Goal: Find specific page/section: Find specific page/section

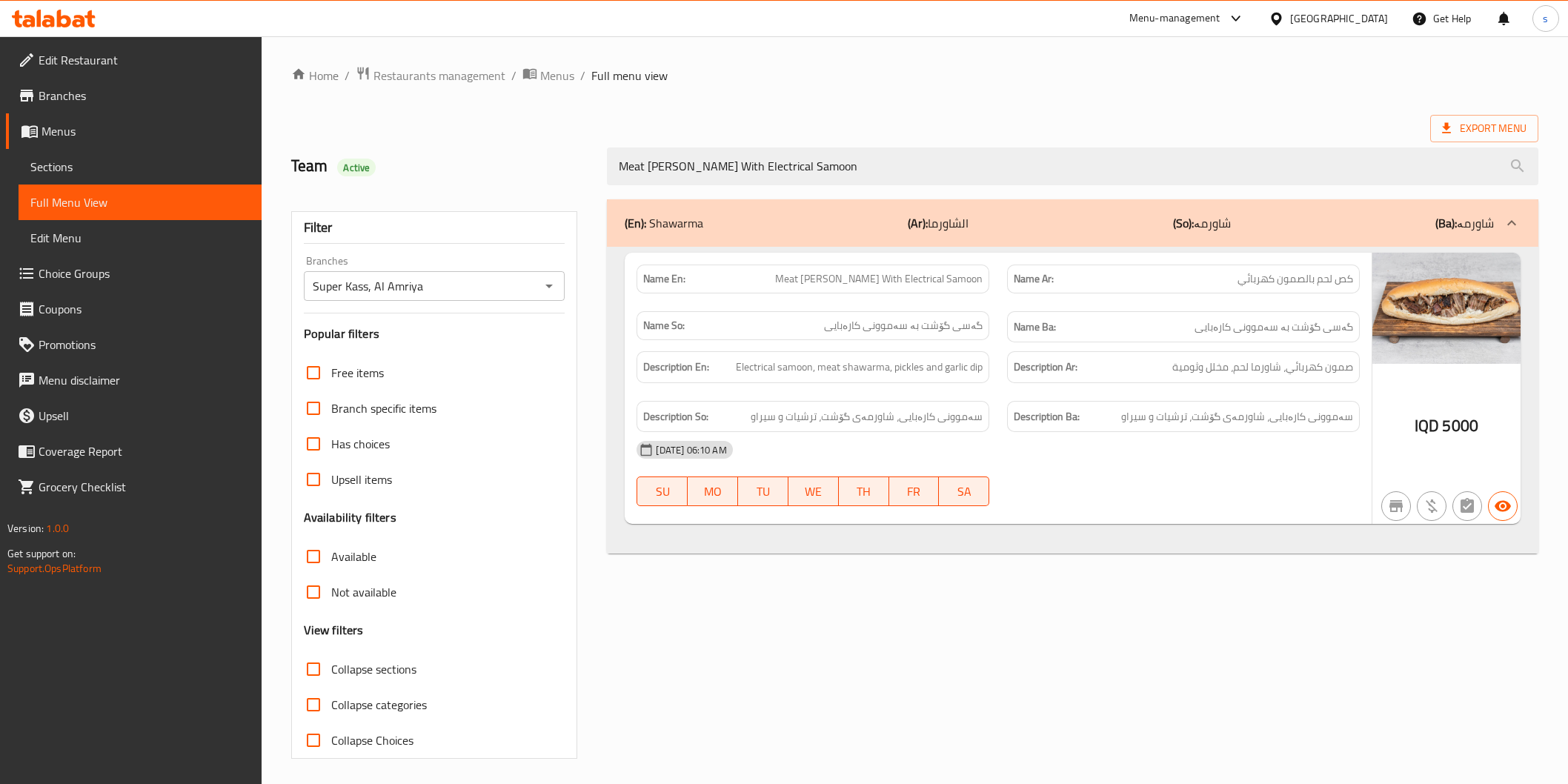
scroll to position [4, 0]
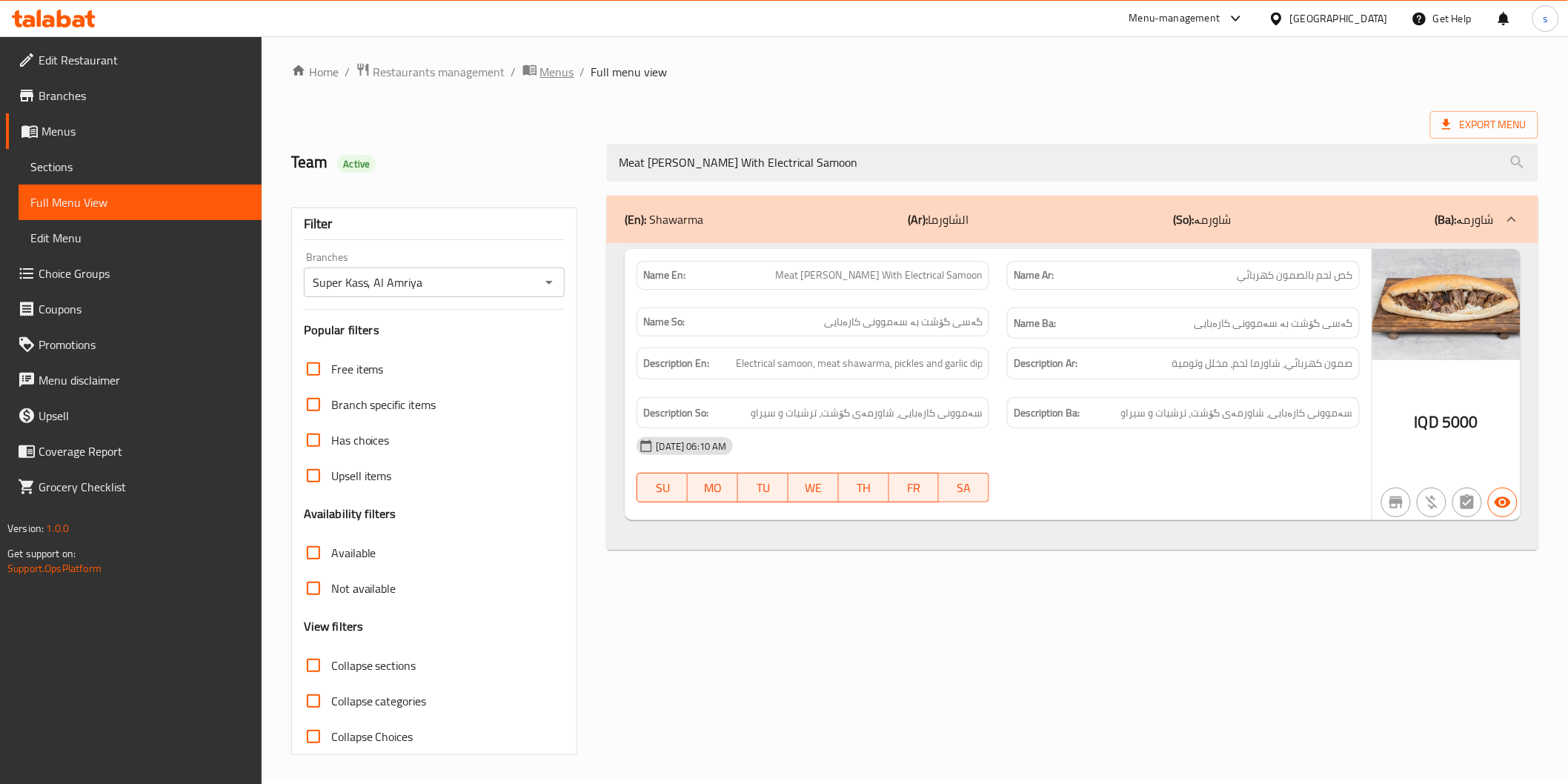
click at [548, 80] on span "Menus" at bounding box center [557, 72] width 34 height 18
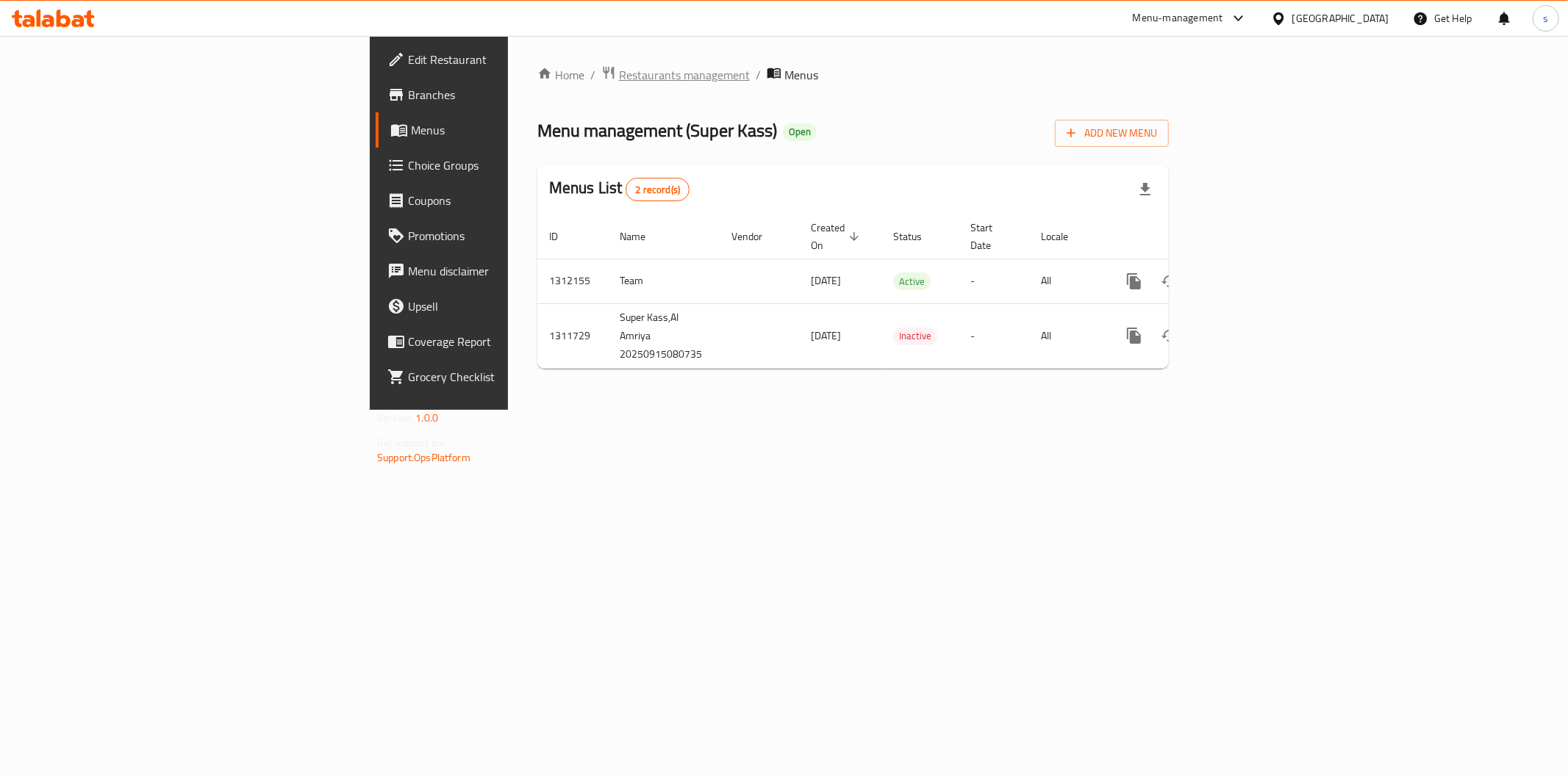
click at [619, 83] on span "Restaurants management" at bounding box center [684, 74] width 131 height 18
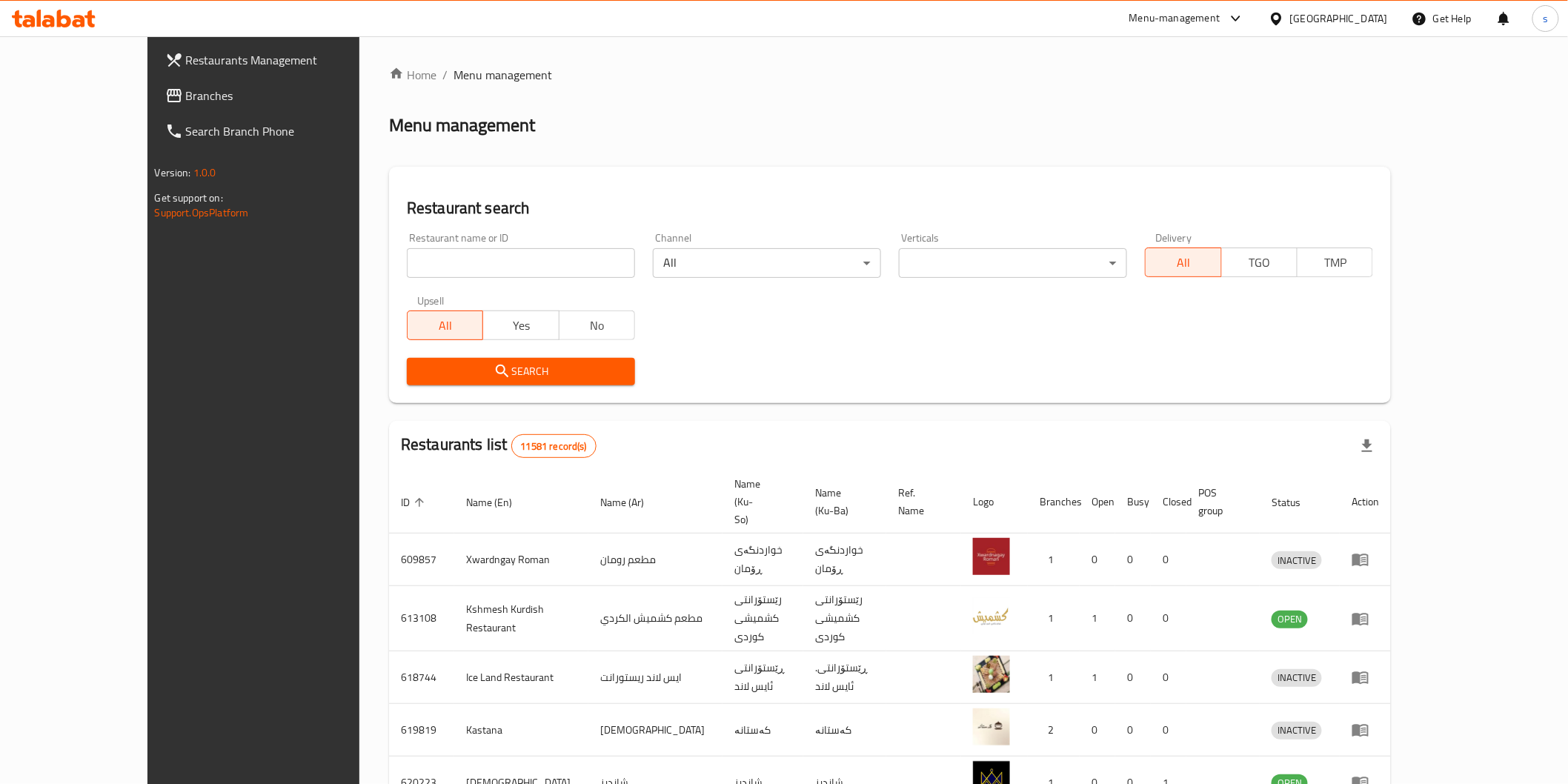
click at [427, 265] on input "search" at bounding box center [520, 262] width 228 height 29
paste input "Abu Ali Restaurant"
type input "Abu Ali Restaurant"
click button "Search" at bounding box center [520, 371] width 228 height 27
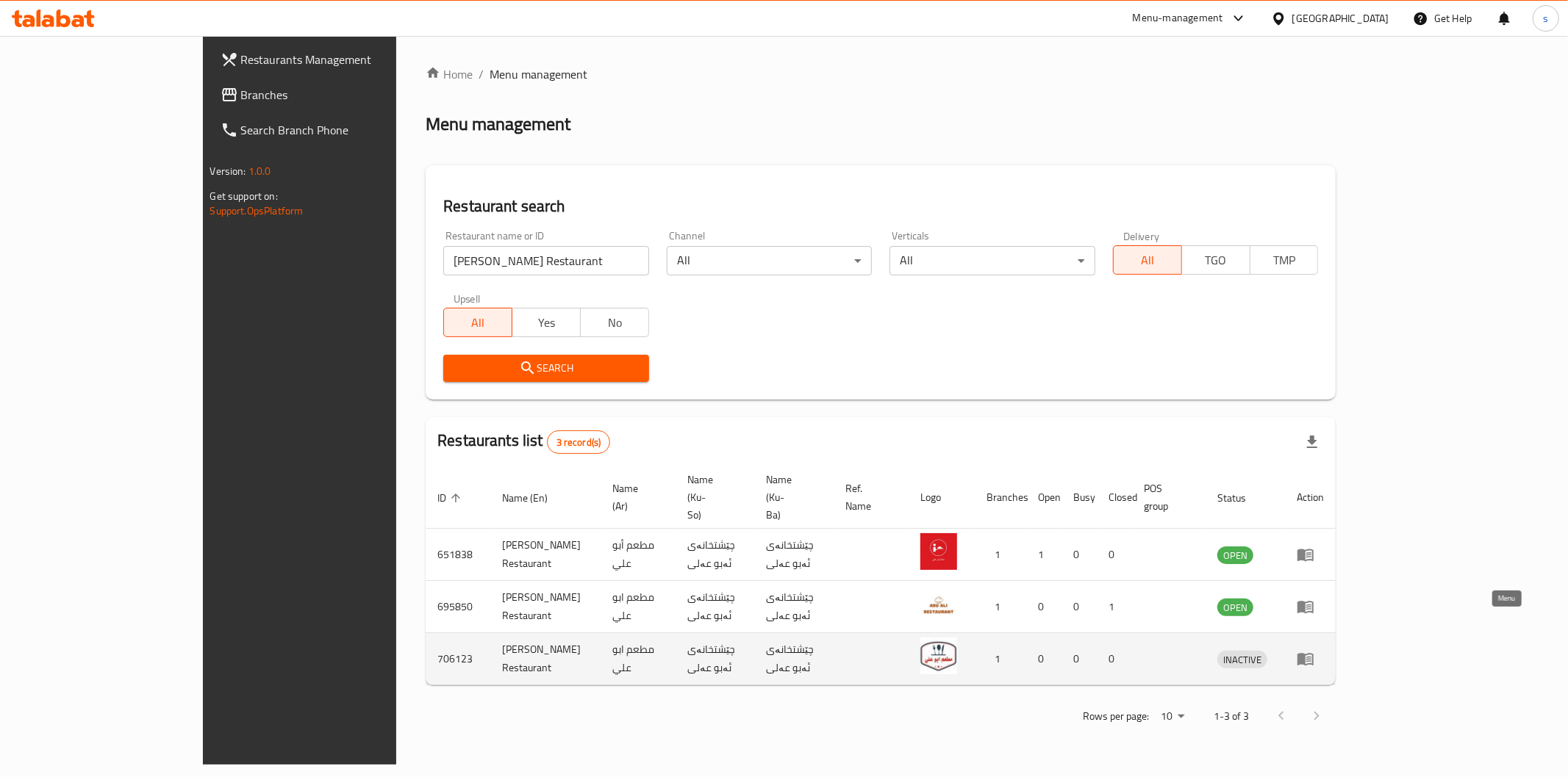
click at [1314, 654] on icon "enhanced table" at bounding box center [1305, 660] width 16 height 12
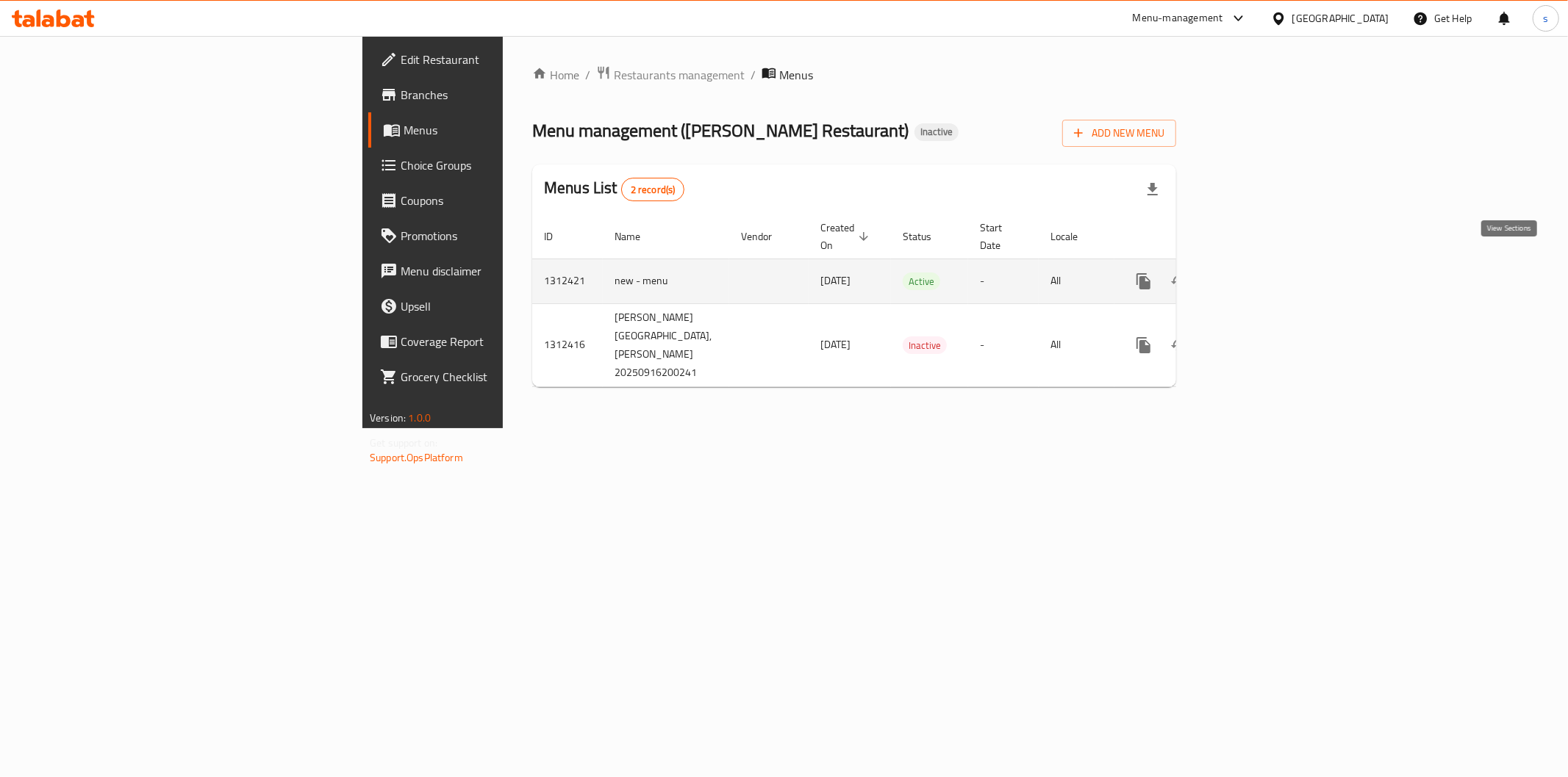
click at [1259, 273] on icon "enhanced table" at bounding box center [1250, 282] width 18 height 18
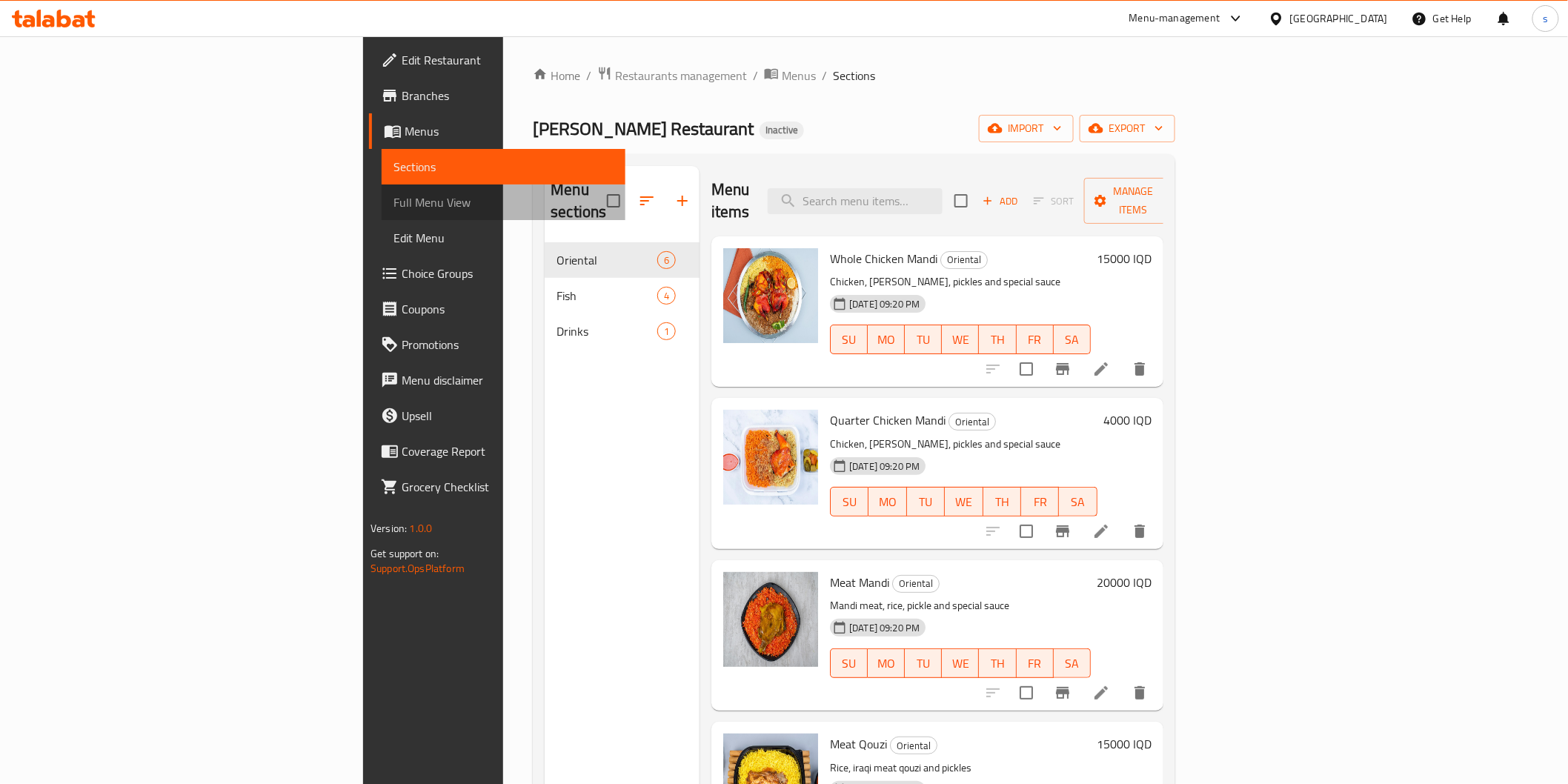
click at [394, 205] on span "Full Menu View" at bounding box center [503, 202] width 220 height 18
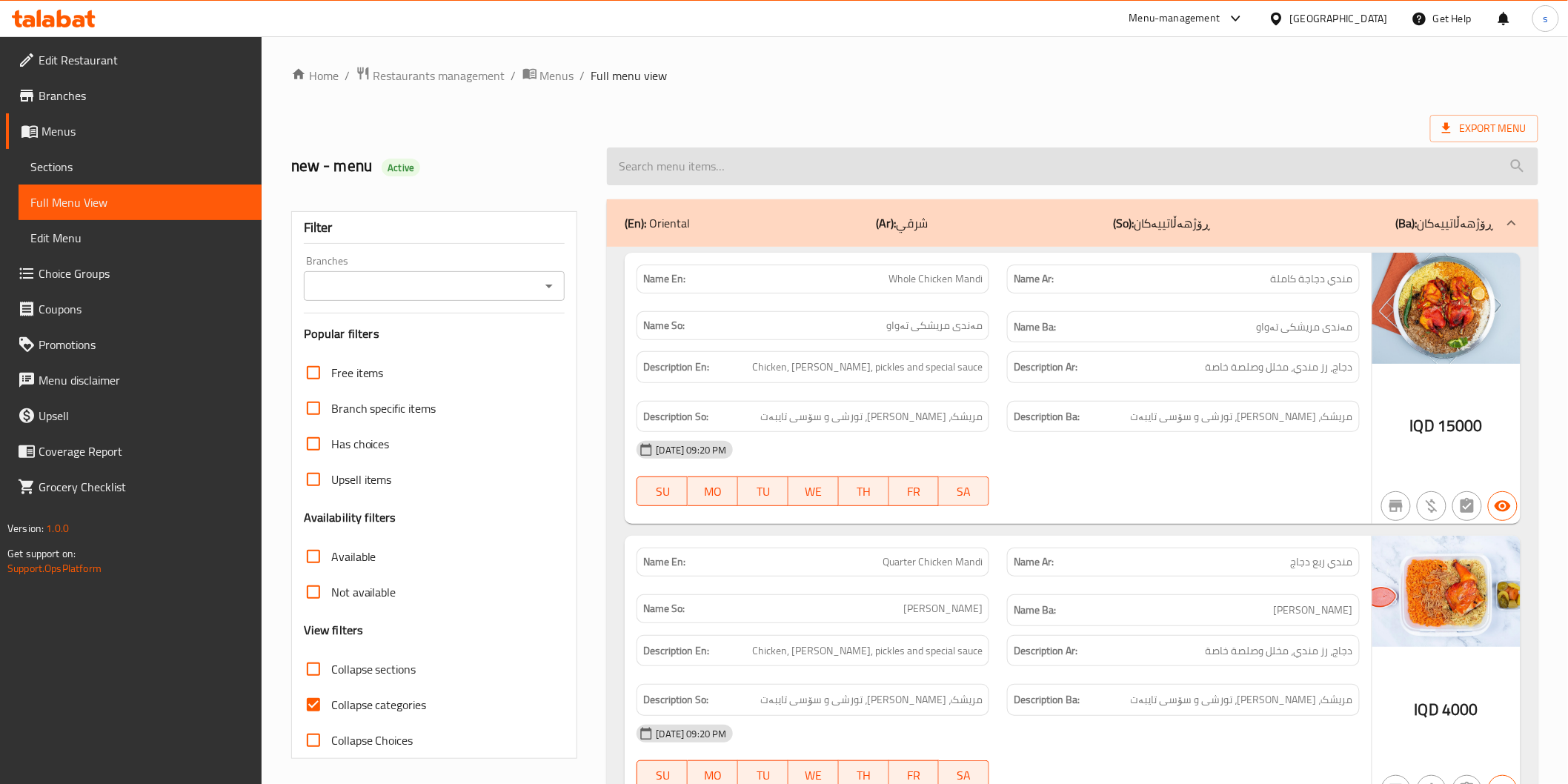
click at [798, 154] on input "search" at bounding box center [1071, 167] width 930 height 38
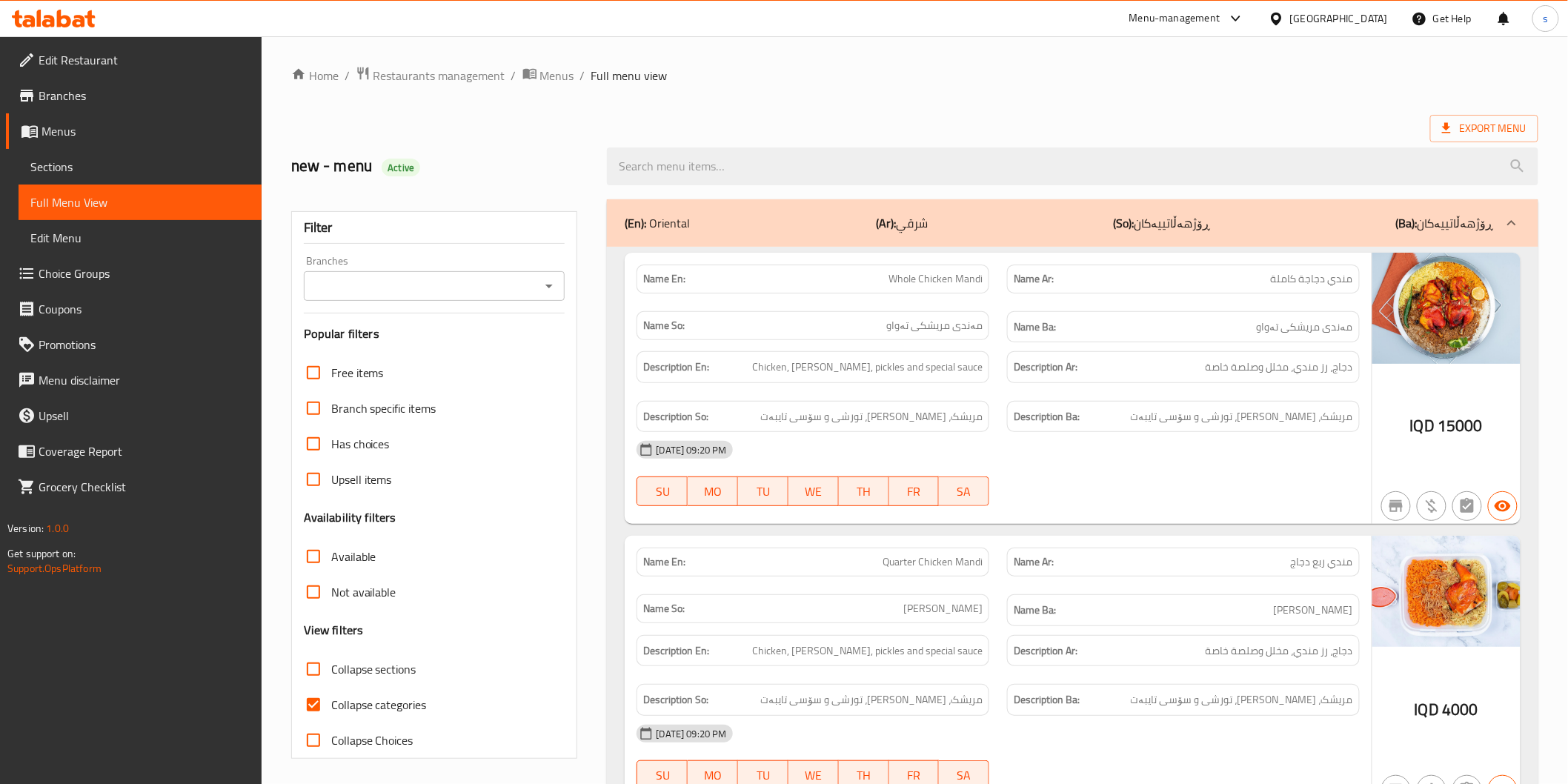
click at [535, 293] on input "Branches" at bounding box center [422, 286] width 228 height 21
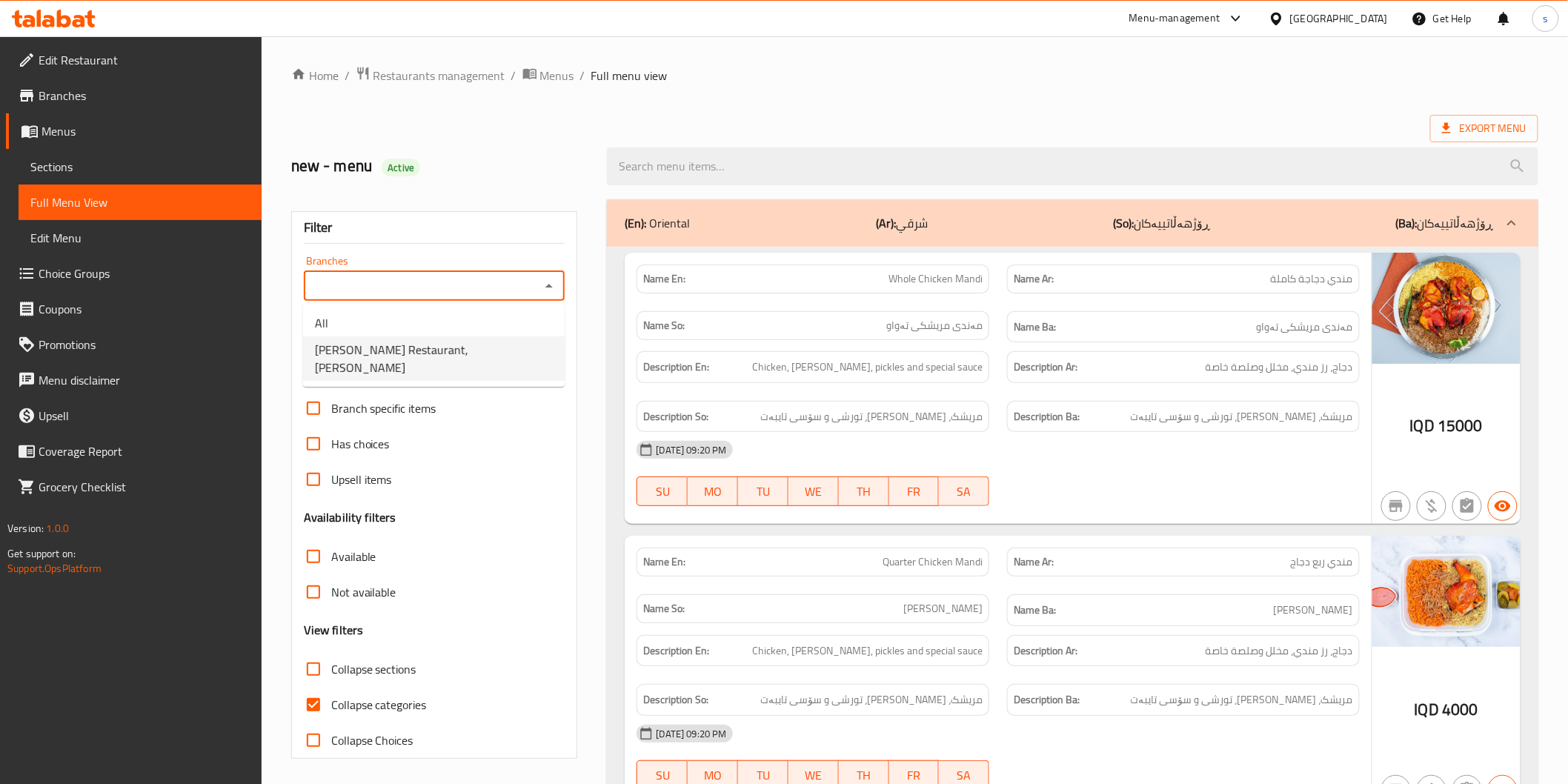
click at [505, 349] on li "Abu Ali Restaurant, Al Ashar" at bounding box center [433, 358] width 261 height 45
type input "Abu Ali Restaurant, Al Ashar"
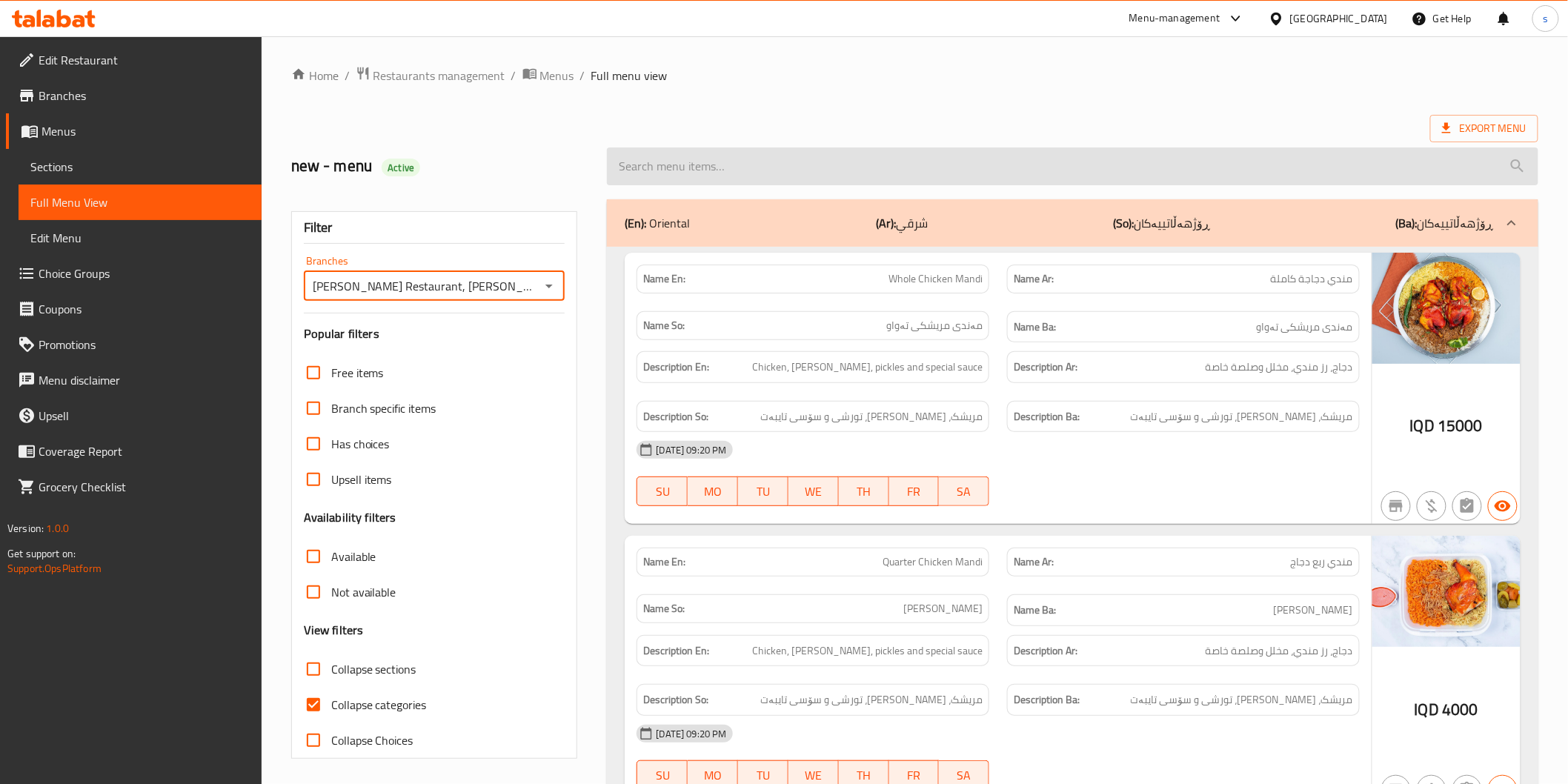
click at [737, 154] on input "search" at bounding box center [1071, 167] width 930 height 38
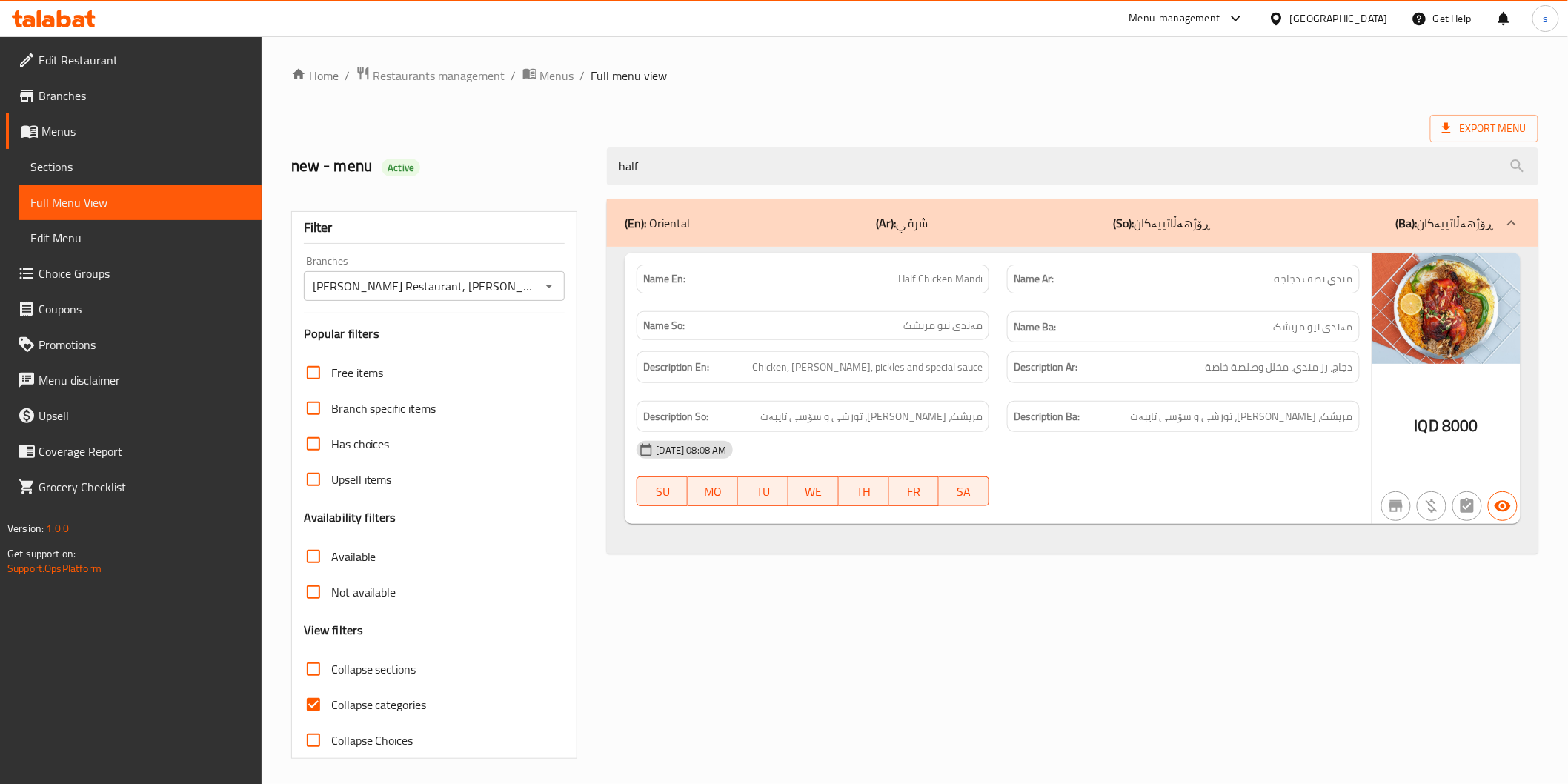
type input "half"
drag, startPoint x: 1295, startPoint y: 366, endPoint x: 1330, endPoint y: 358, distance: 35.9
click at [1330, 358] on span "دجاج، رز مندي، مخلل وصلصة خاصة" at bounding box center [1279, 367] width 148 height 19
copy span "رز مندي"
click at [1252, 374] on span "دجاج، رز مندي، مخلل وصلصة خاصة" at bounding box center [1279, 367] width 148 height 19
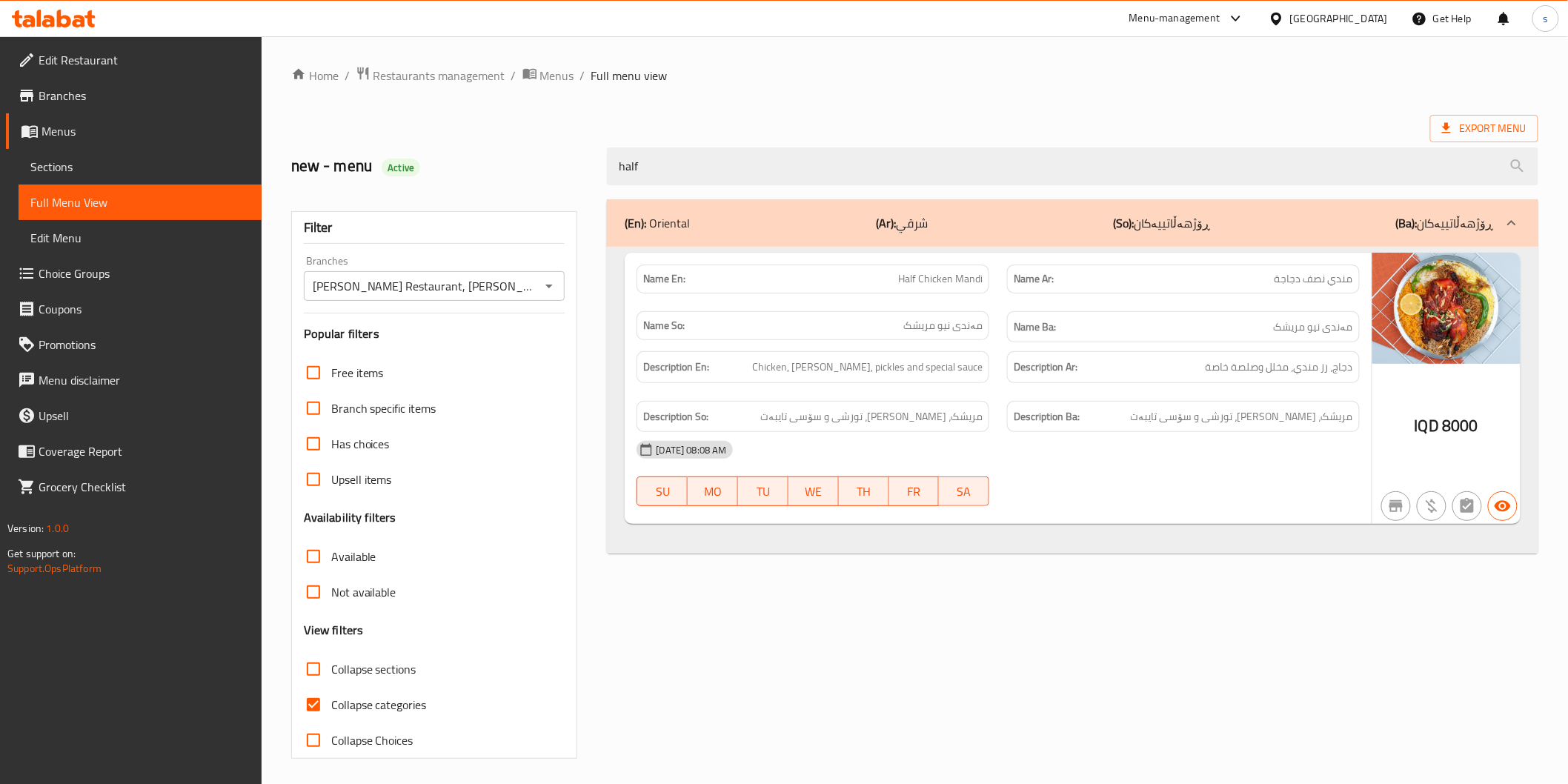
click at [1132, 446] on div "17-09-2025 08:08 AM" at bounding box center [997, 451] width 740 height 36
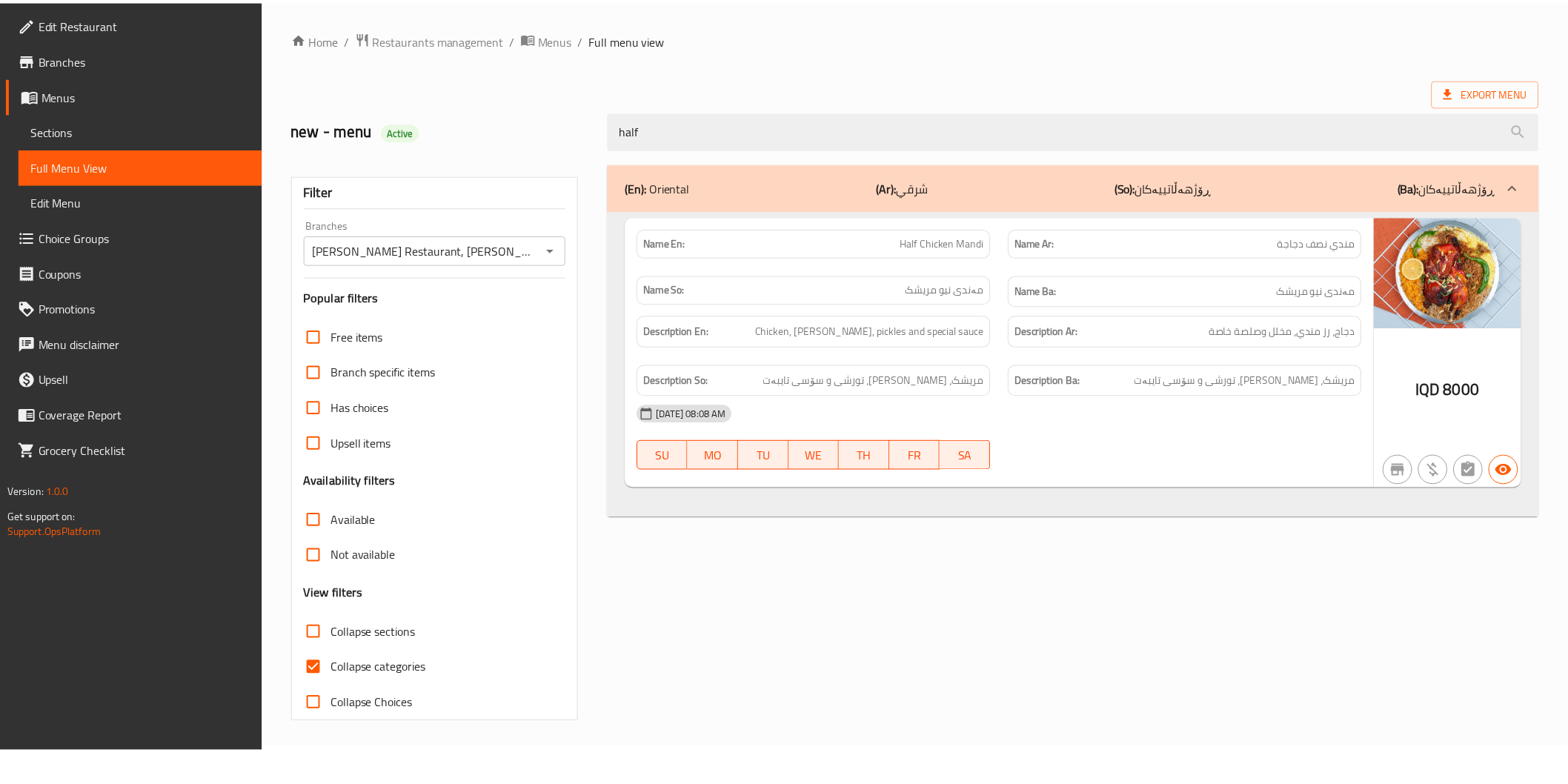
scroll to position [4, 0]
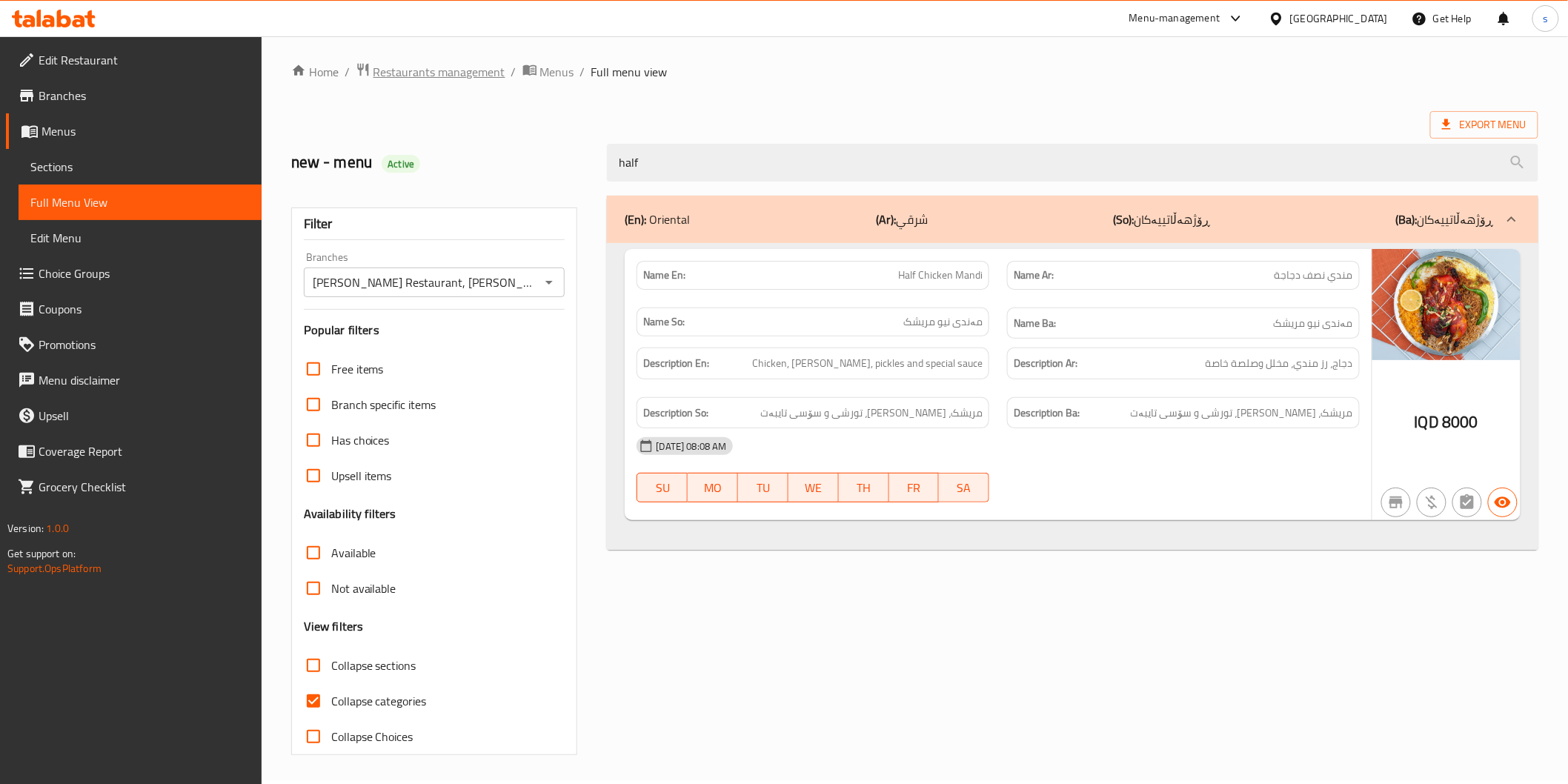
click at [408, 80] on span "Restaurants management" at bounding box center [439, 72] width 132 height 18
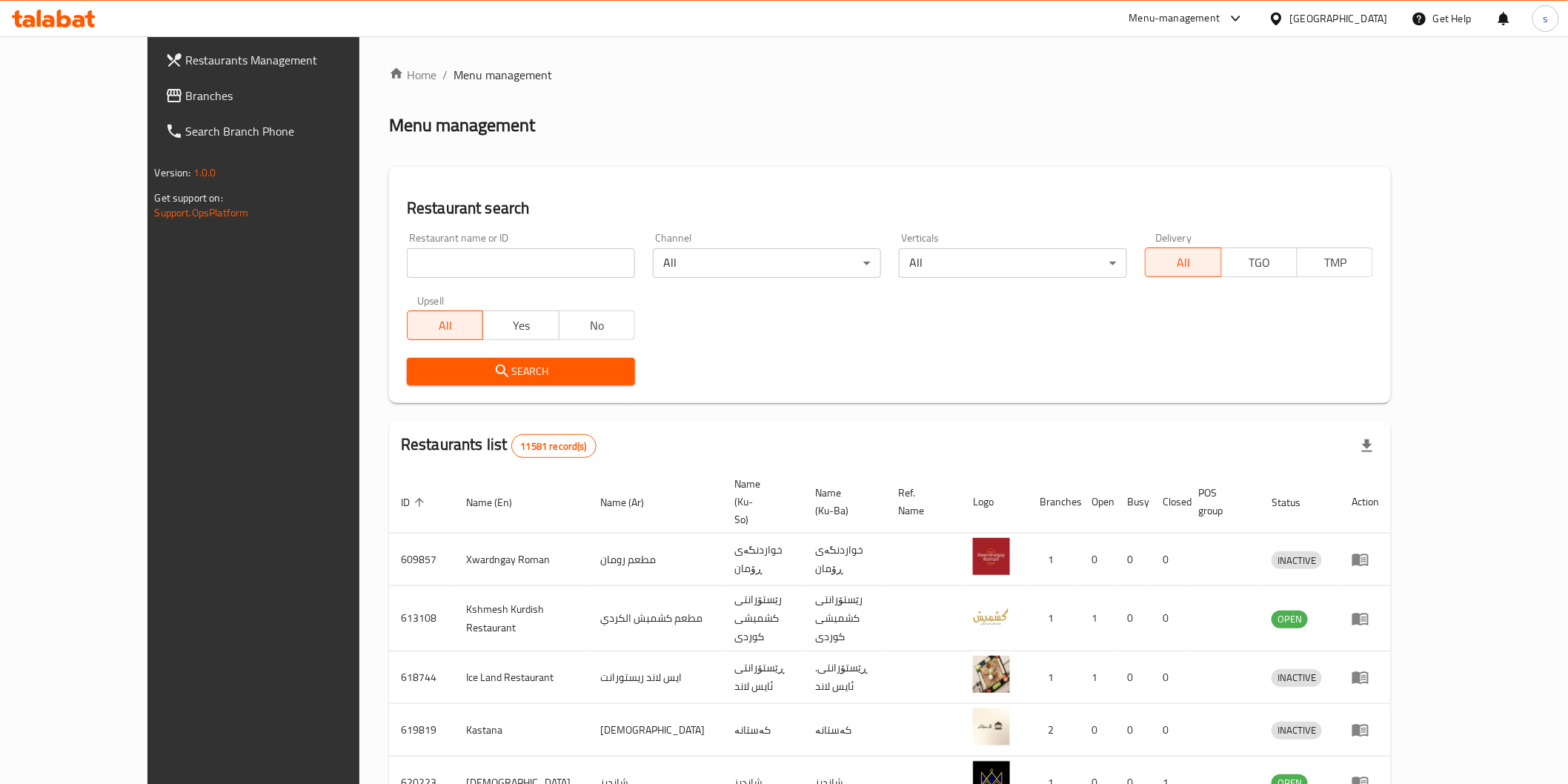
click at [186, 99] on span "Branches" at bounding box center [291, 96] width 211 height 18
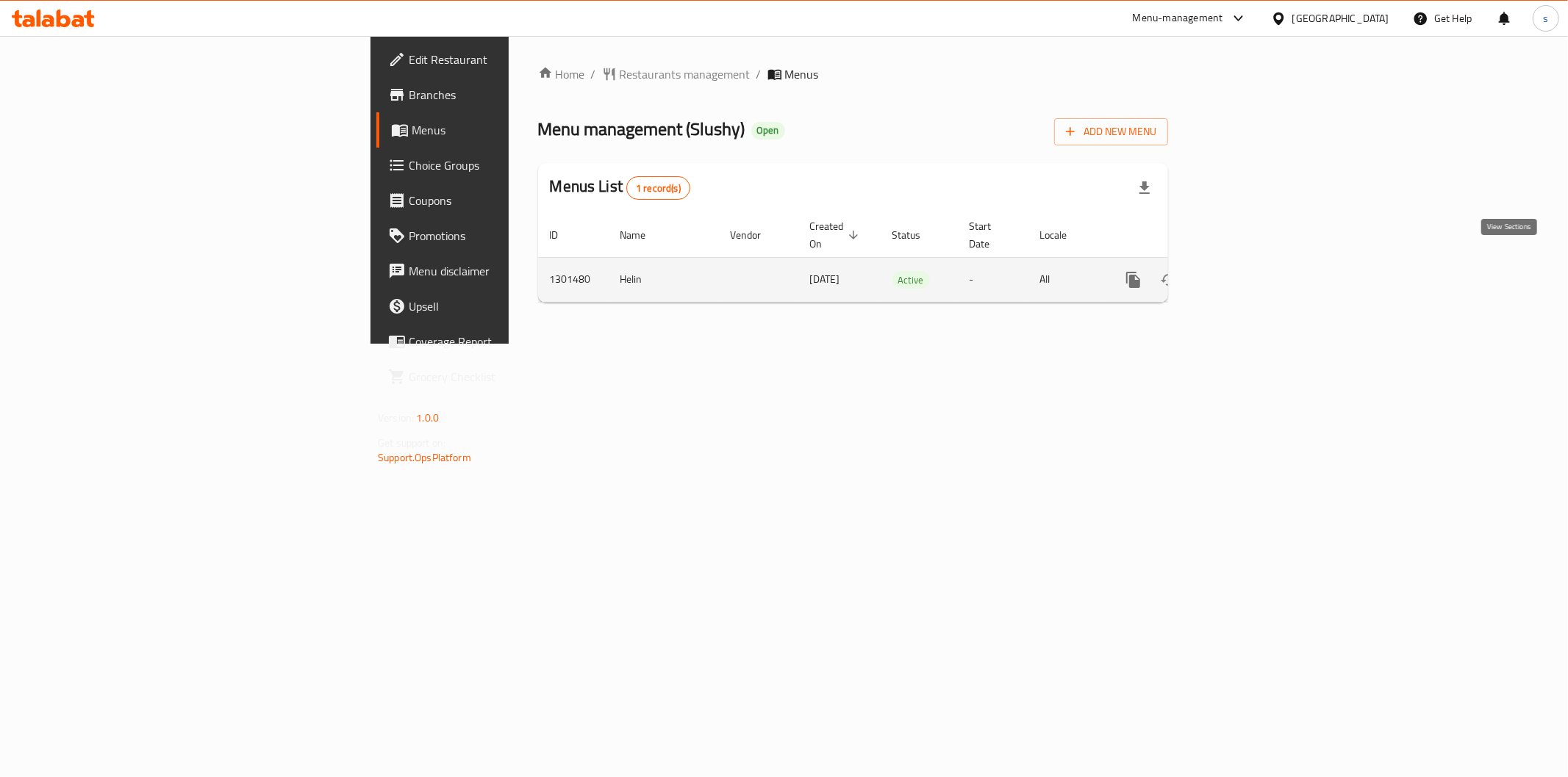
click at [1249, 271] on icon "enhanced table" at bounding box center [1239, 280] width 18 height 18
